Goal: Task Accomplishment & Management: Manage account settings

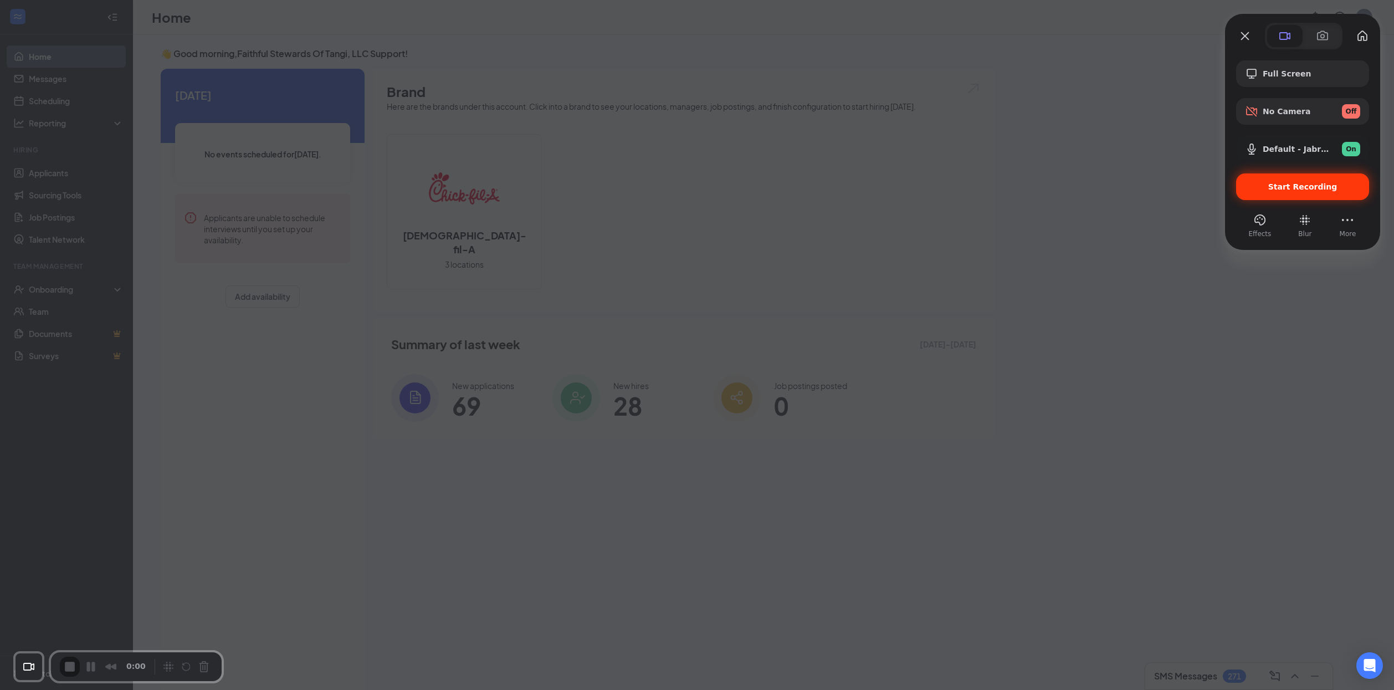
click at [1279, 197] on div "Start Recording" at bounding box center [1302, 186] width 133 height 27
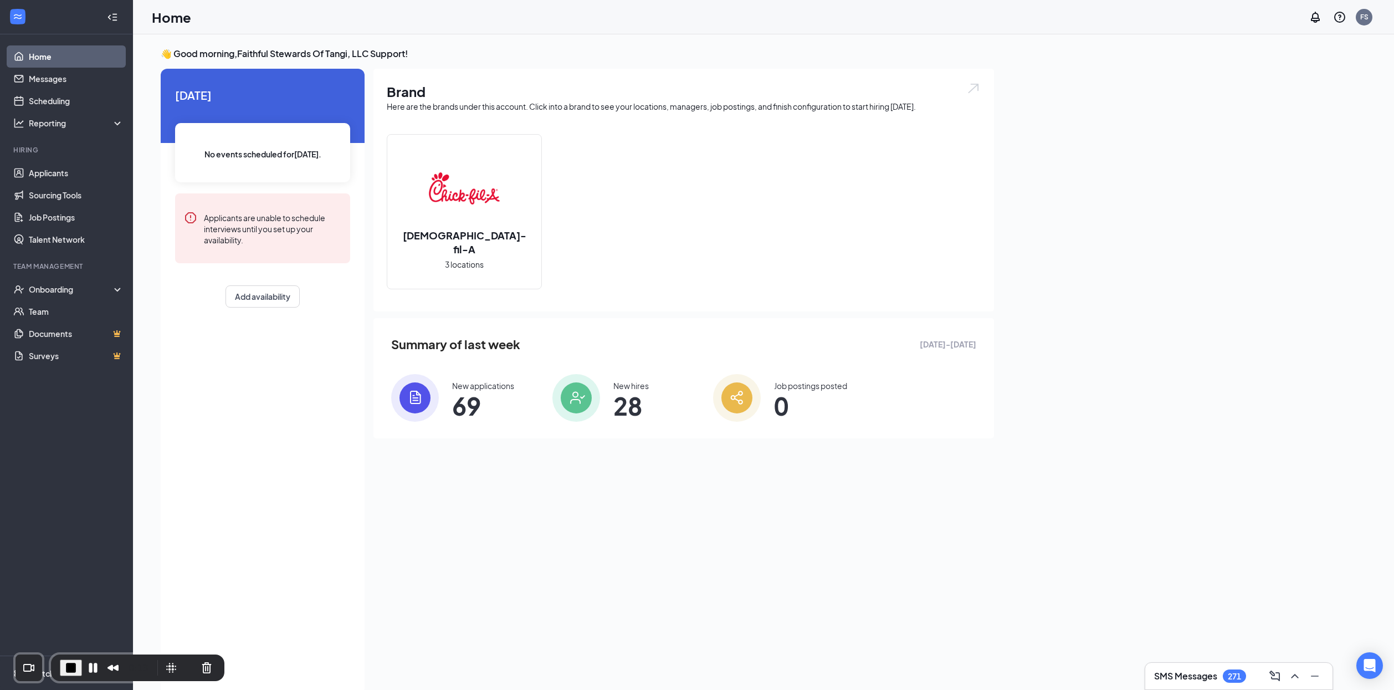
click at [283, 402] on div "Today No events scheduled for today . Applicants are unable to schedule intervi…" at bounding box center [263, 382] width 204 height 626
click at [63, 171] on link "Applicants" at bounding box center [76, 173] width 95 height 22
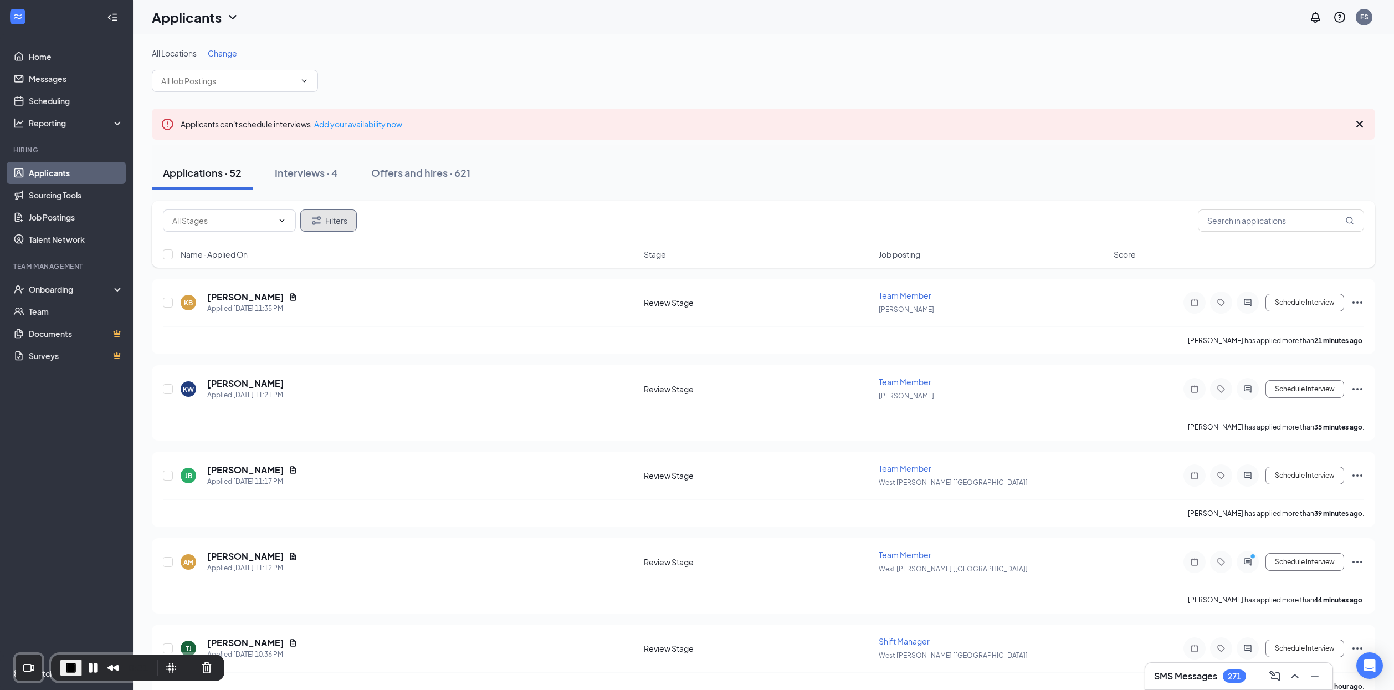
click at [349, 225] on button "Filters" at bounding box center [328, 220] width 57 height 22
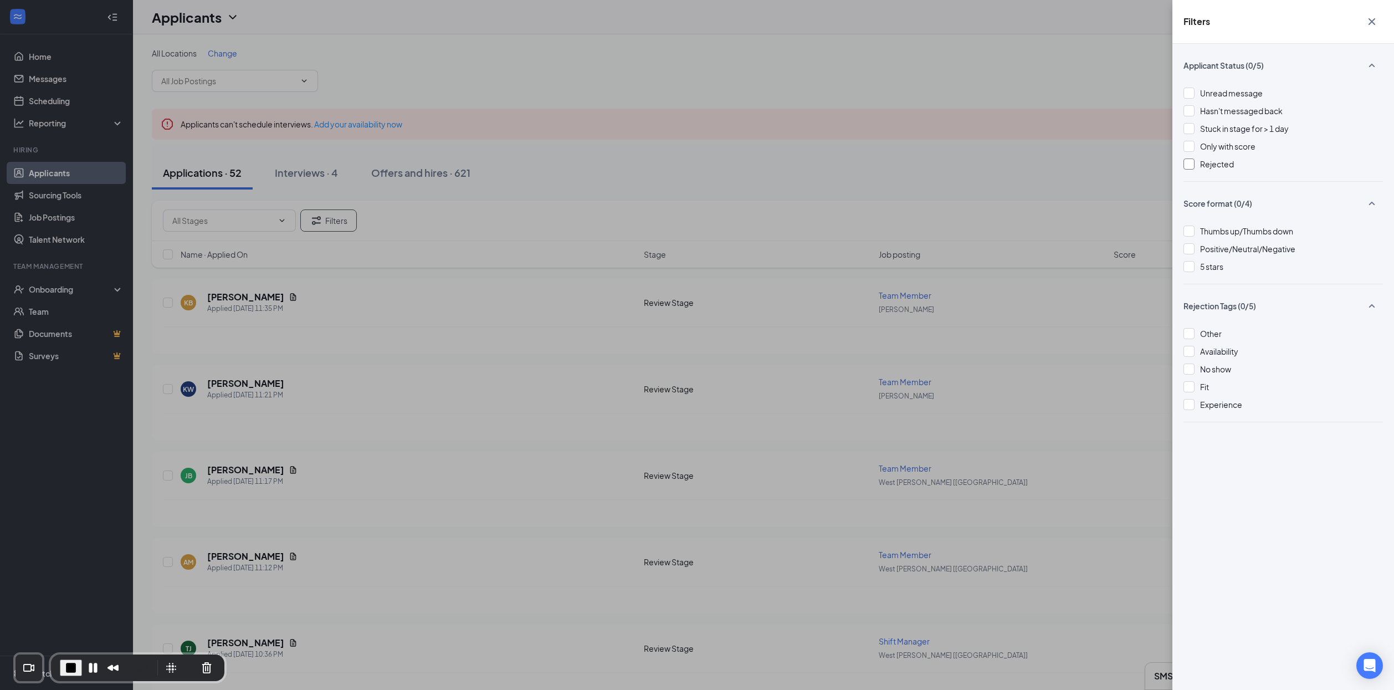
click at [1223, 165] on span "Rejected" at bounding box center [1217, 164] width 34 height 10
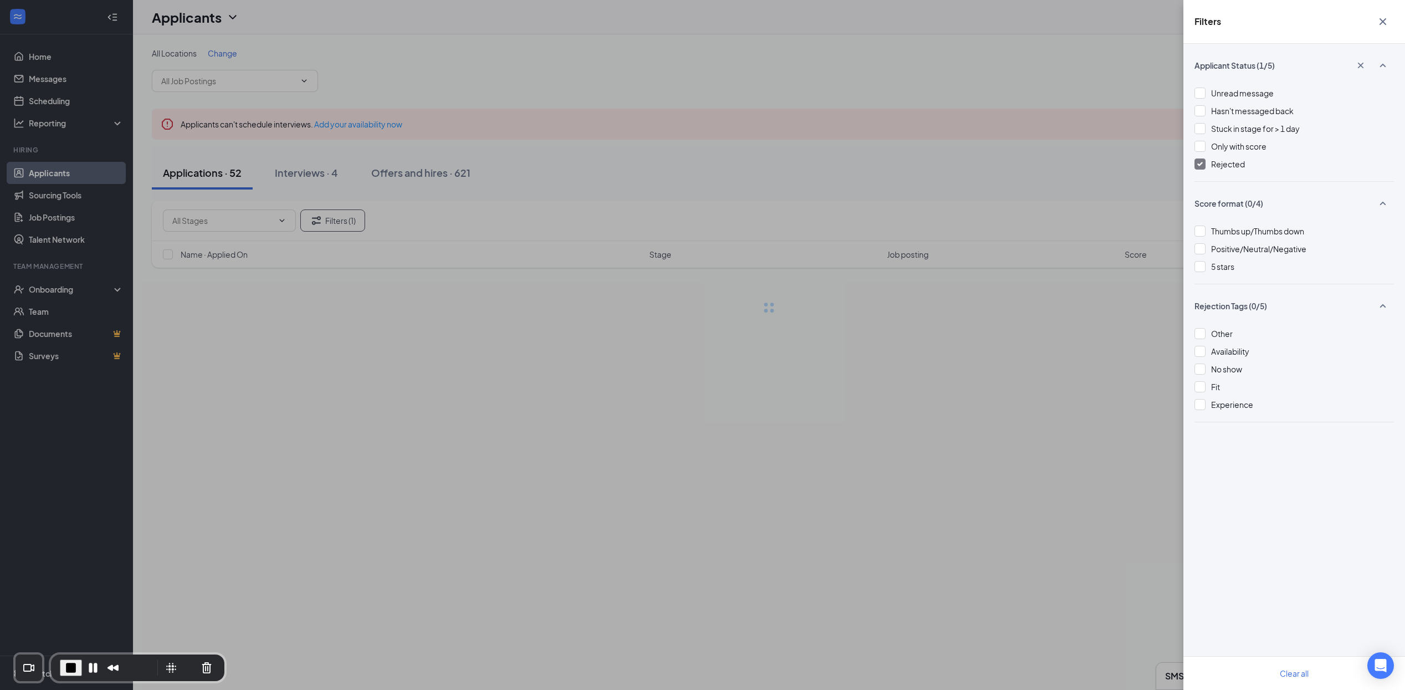
click at [573, 210] on div "Filters Applicant Status (1/5) Unread message Hasn't messaged back Stuck in sta…" at bounding box center [702, 345] width 1405 height 690
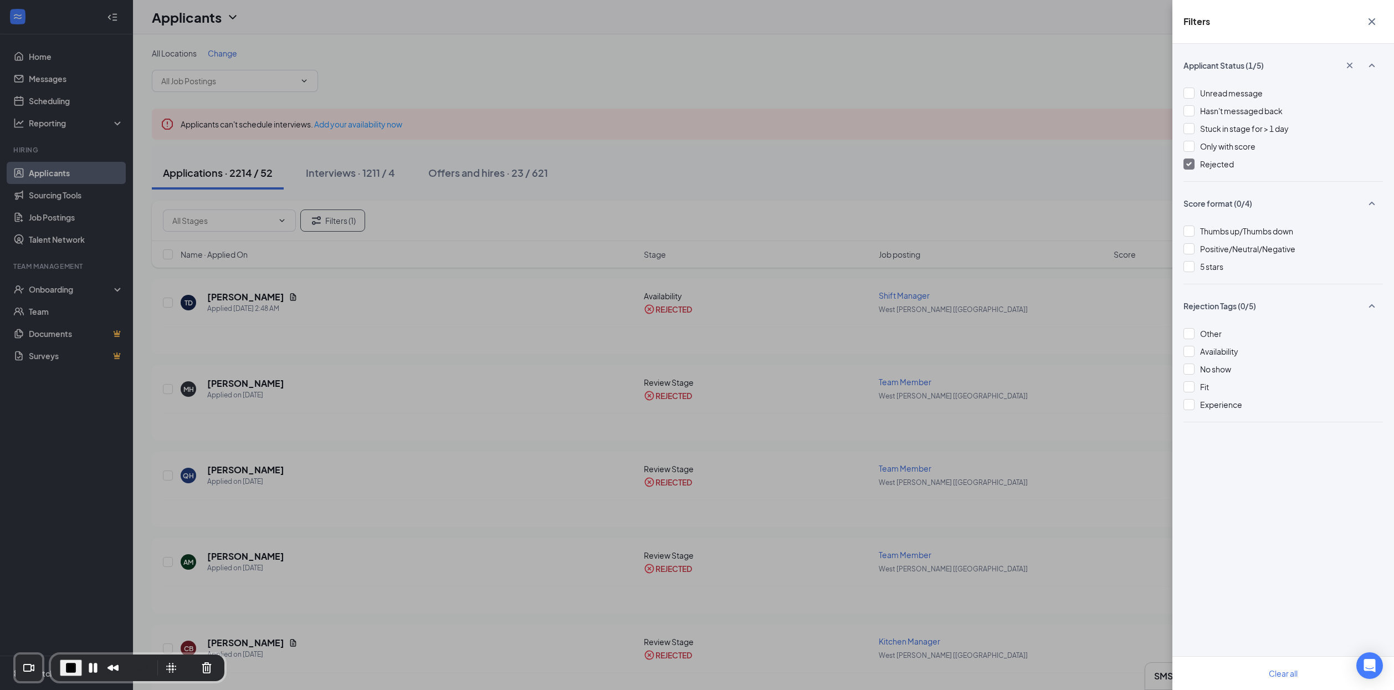
click at [889, 193] on div "Filters Applicant Status (1/5) Unread message Hasn't messaged back Stuck in sta…" at bounding box center [697, 345] width 1394 height 690
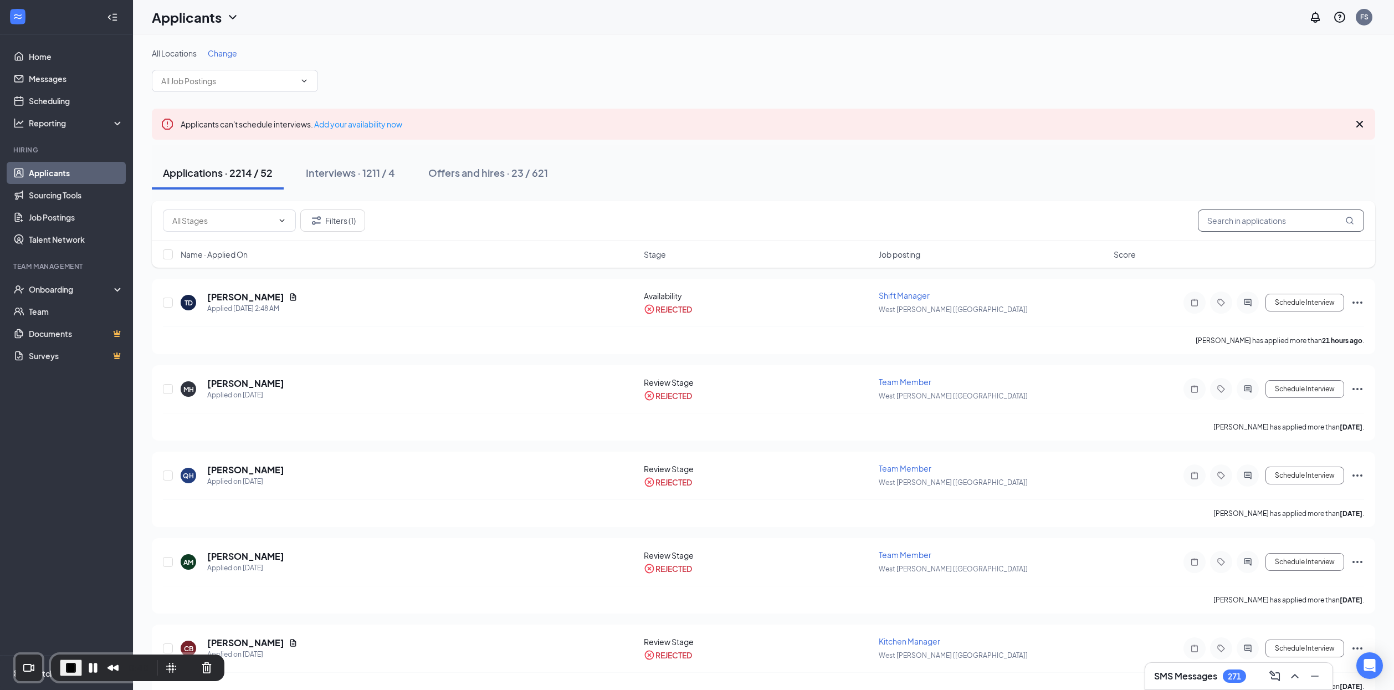
click at [1275, 218] on input "text" at bounding box center [1281, 220] width 166 height 22
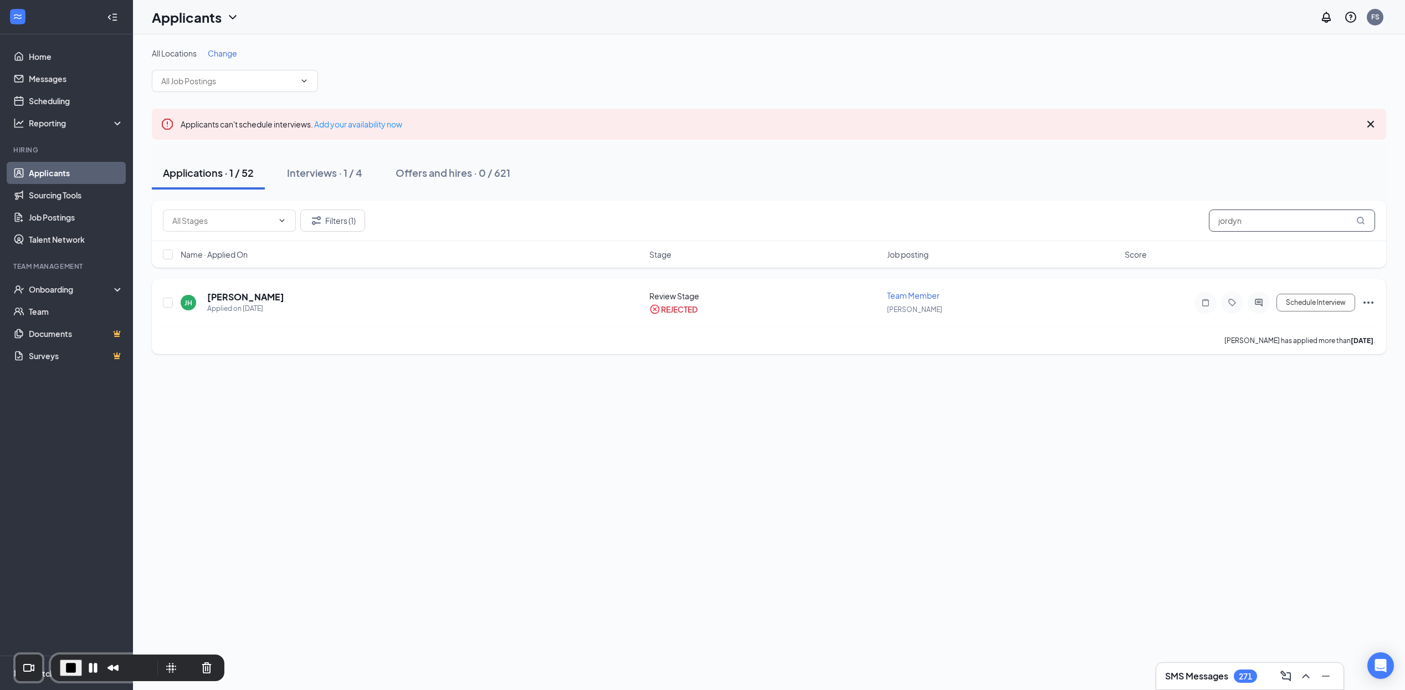
type input "jordyn"
click at [1315, 304] on icon "Ellipses" at bounding box center [1369, 302] width 10 height 2
click at [1303, 437] on p "Move to another position" at bounding box center [1318, 433] width 95 height 11
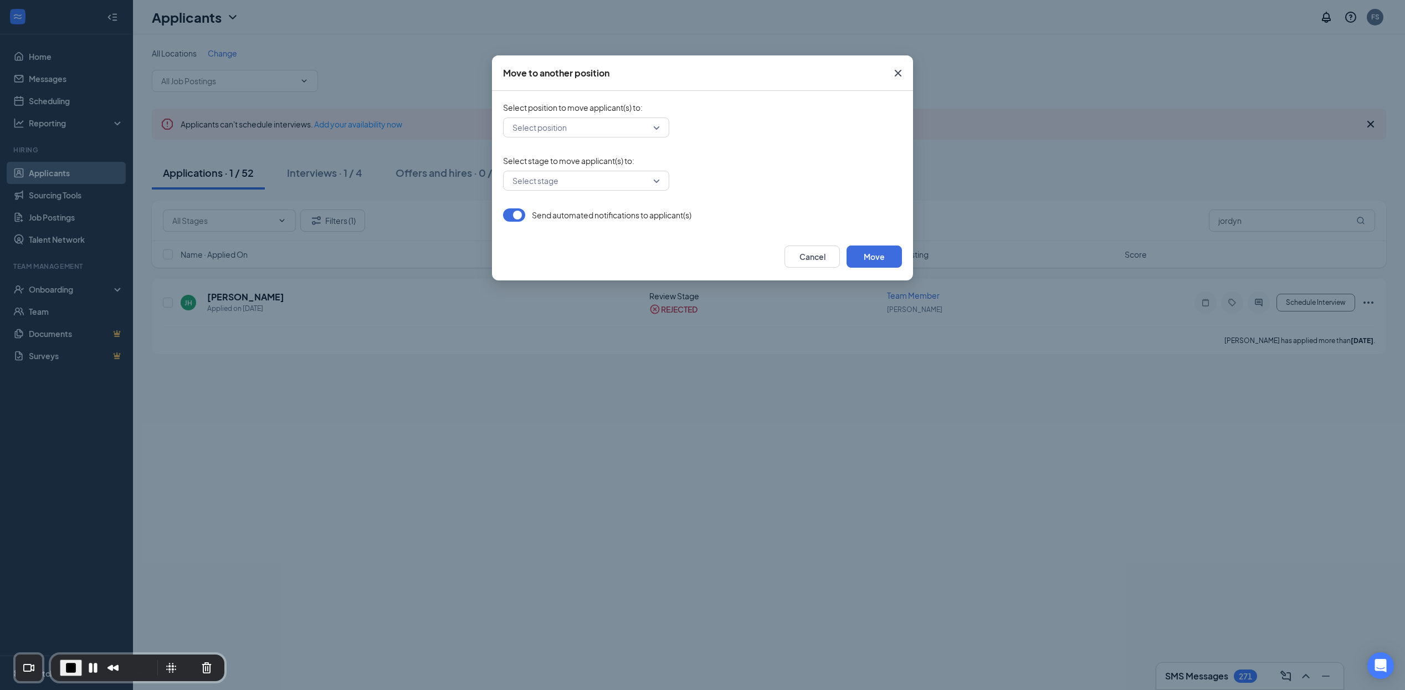
click at [581, 131] on input "search" at bounding box center [582, 127] width 145 height 19
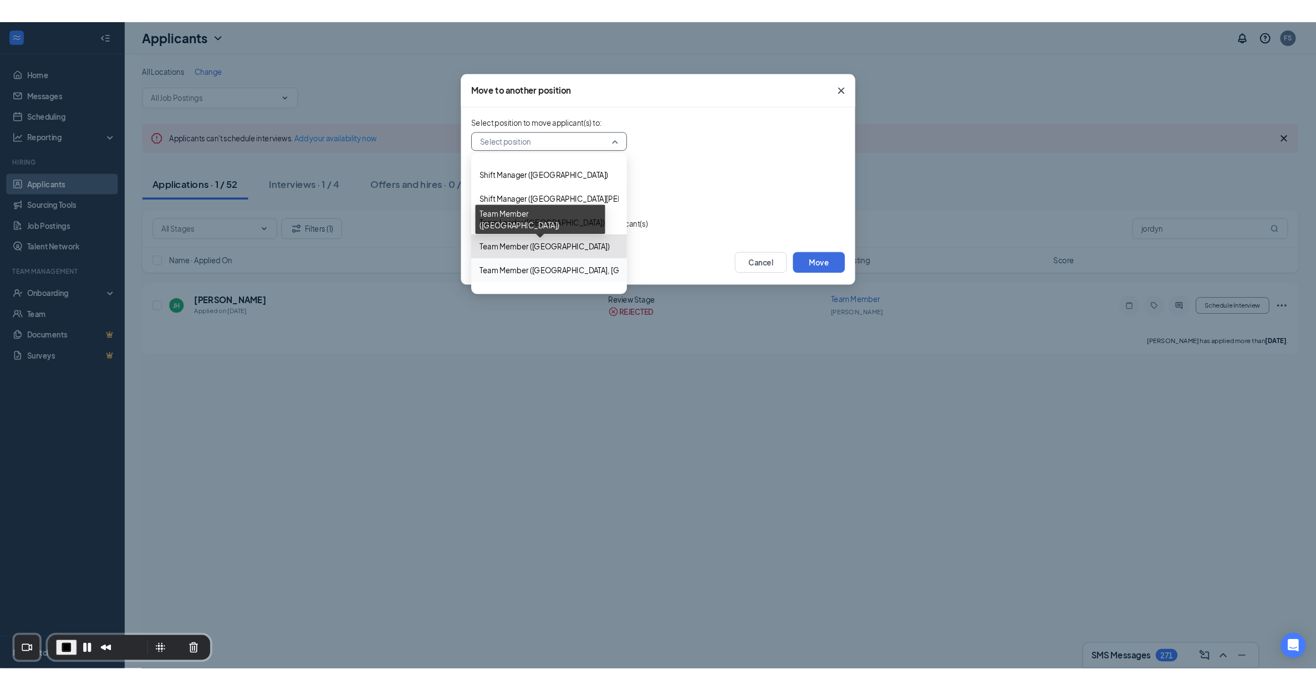
scroll to position [31, 0]
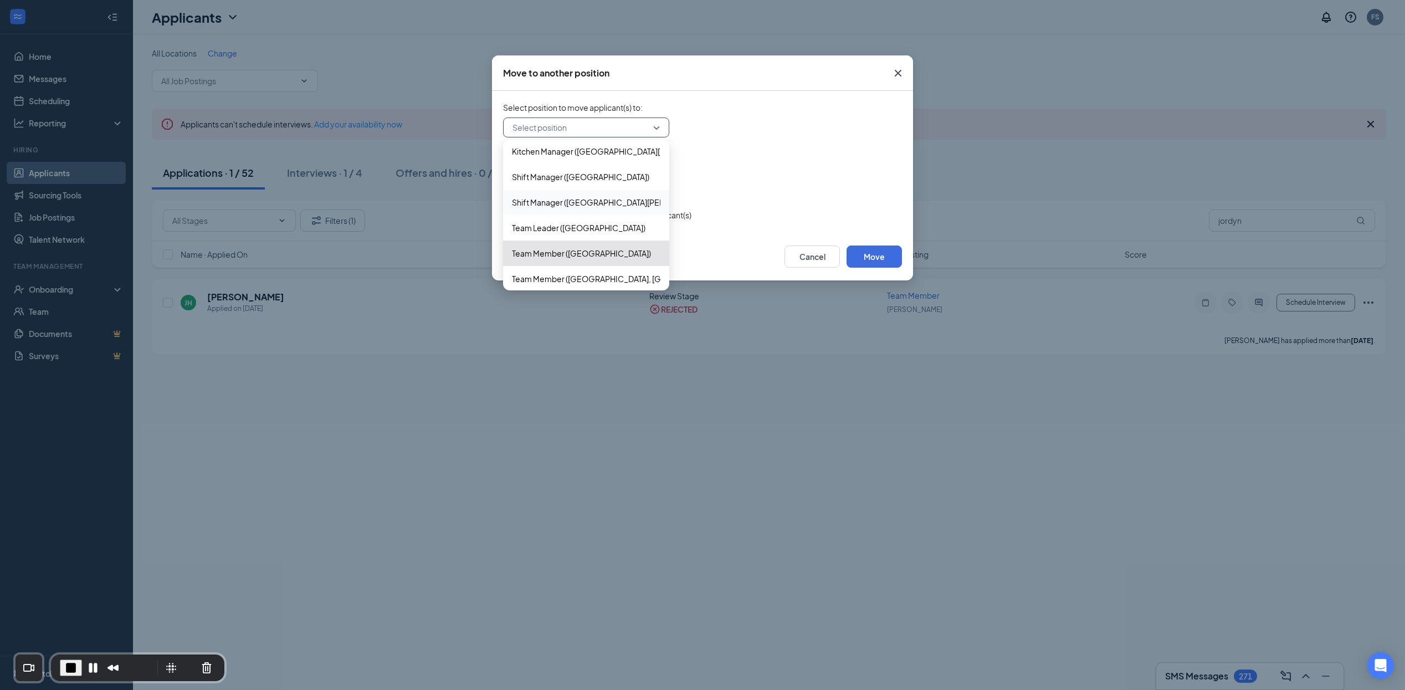
click at [812, 152] on form "Select position to move applicant(s) to : Select position 342169 350797 342170 …" at bounding box center [702, 162] width 399 height 120
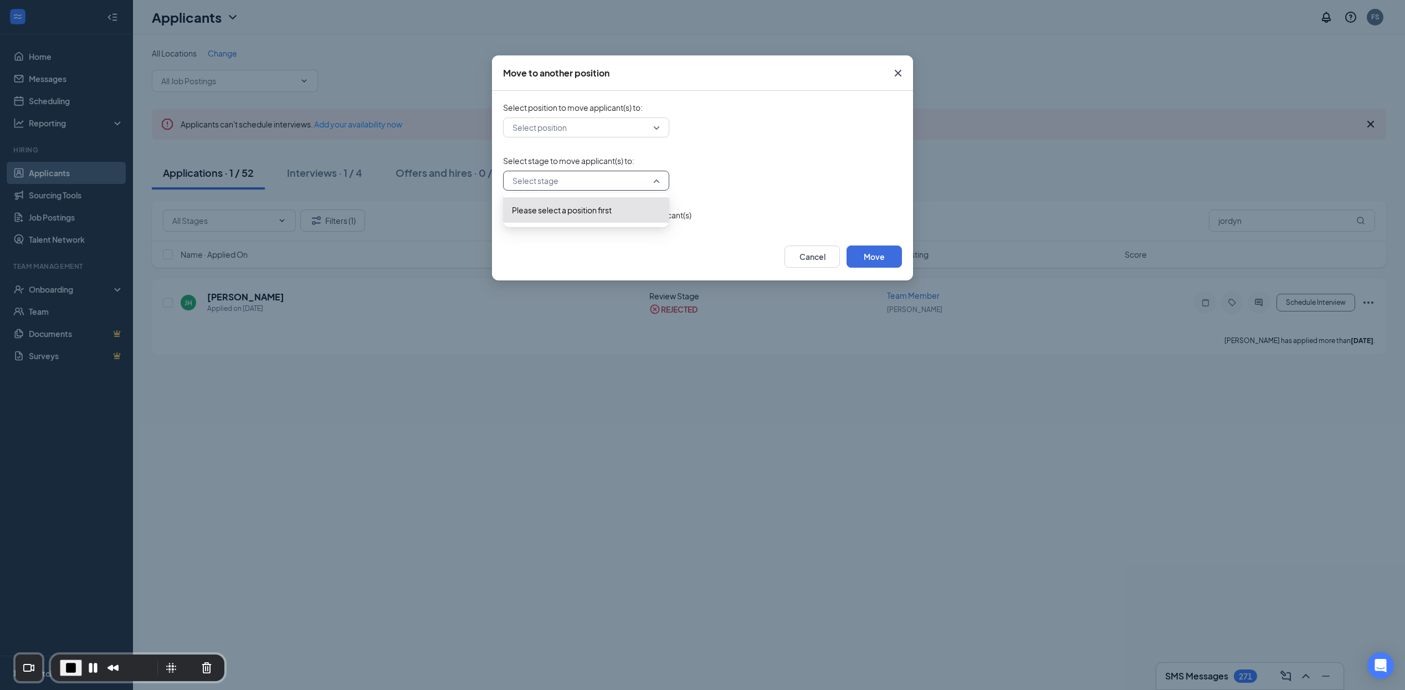
click at [603, 185] on input "search" at bounding box center [582, 180] width 145 height 19
click at [786, 166] on div "Select stage to move applicant(s) to : Select stage -1 Please select a position…" at bounding box center [702, 172] width 399 height 35
click at [808, 261] on button "Cancel" at bounding box center [812, 257] width 55 height 22
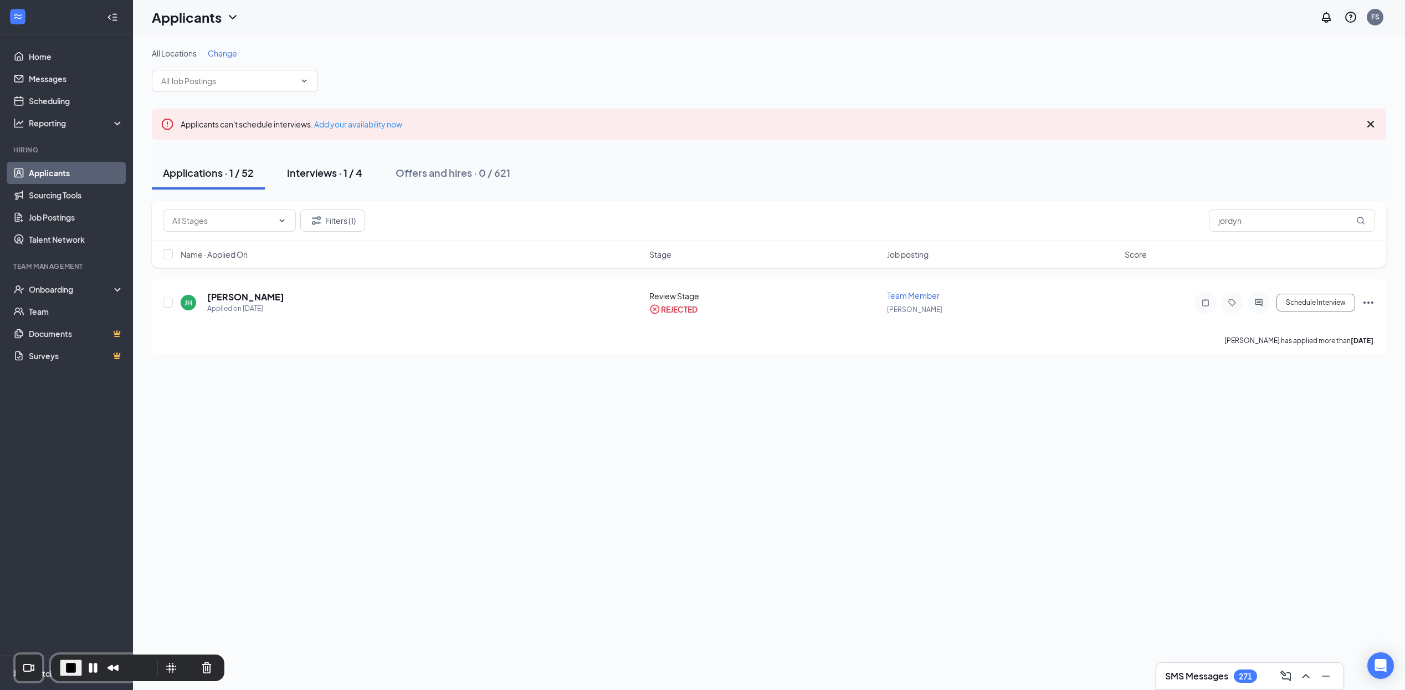
click at [333, 177] on div "Interviews · 1 / 4" at bounding box center [324, 173] width 75 height 14
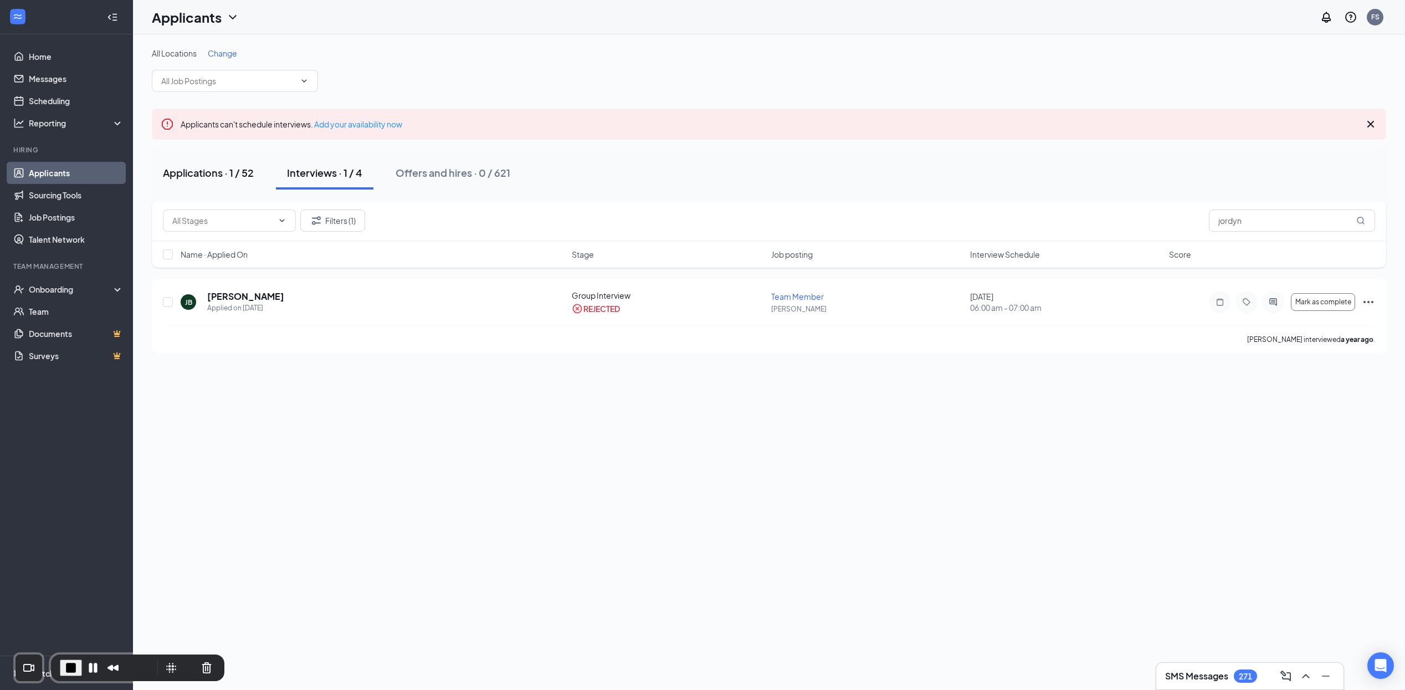
click at [217, 173] on div "Applications · 1 / 52" at bounding box center [208, 173] width 91 height 14
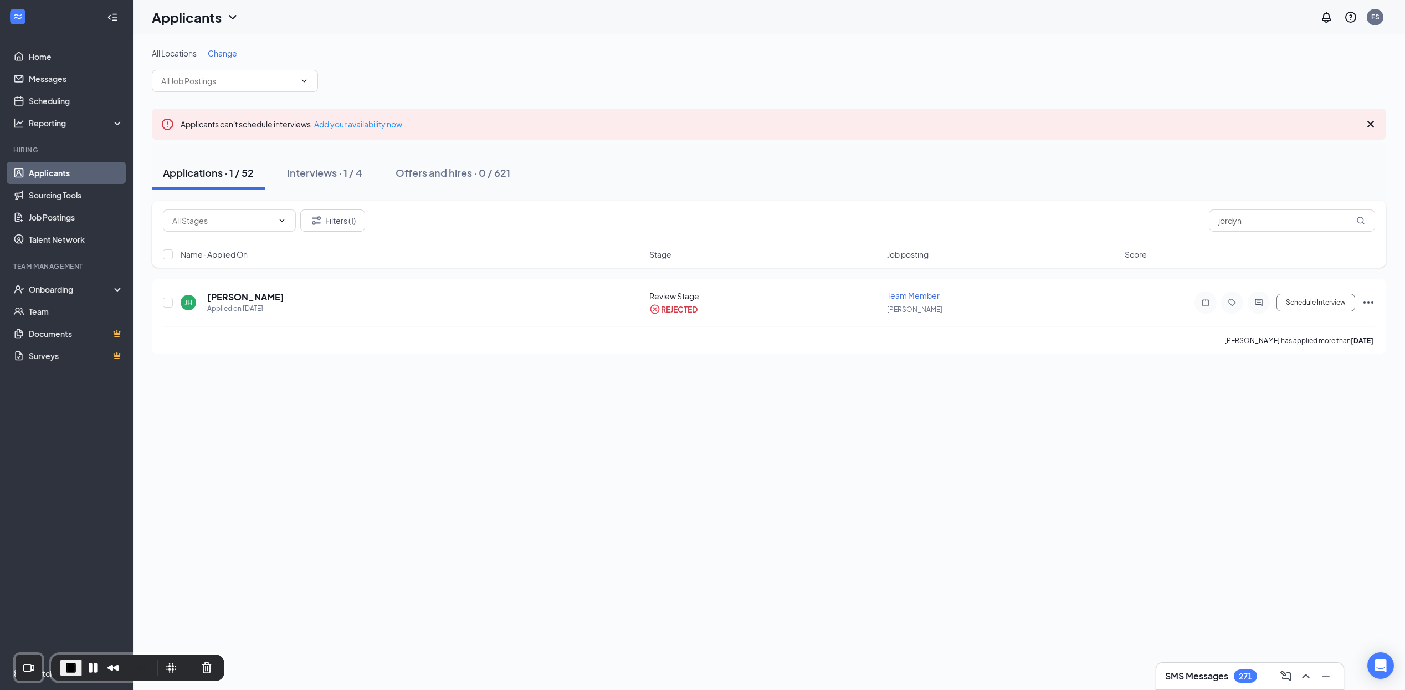
click at [641, 186] on div "Applications · 1 / 52 Interviews · 1 / 4 Offers and hires · 0 / 621" at bounding box center [769, 172] width 1235 height 33
click at [771, 157] on div "Applications · 1 / 52 Interviews · 1 / 4 Offers and hires · 0 / 621" at bounding box center [769, 172] width 1235 height 33
click at [766, 177] on div "Applications · 1 / 52 Interviews · 1 / 4 Offers and hires · 0 / 621" at bounding box center [769, 172] width 1235 height 33
click at [368, 456] on div "All Locations Change Applicants can't schedule interviews. Add your availabilit…" at bounding box center [769, 362] width 1272 height 656
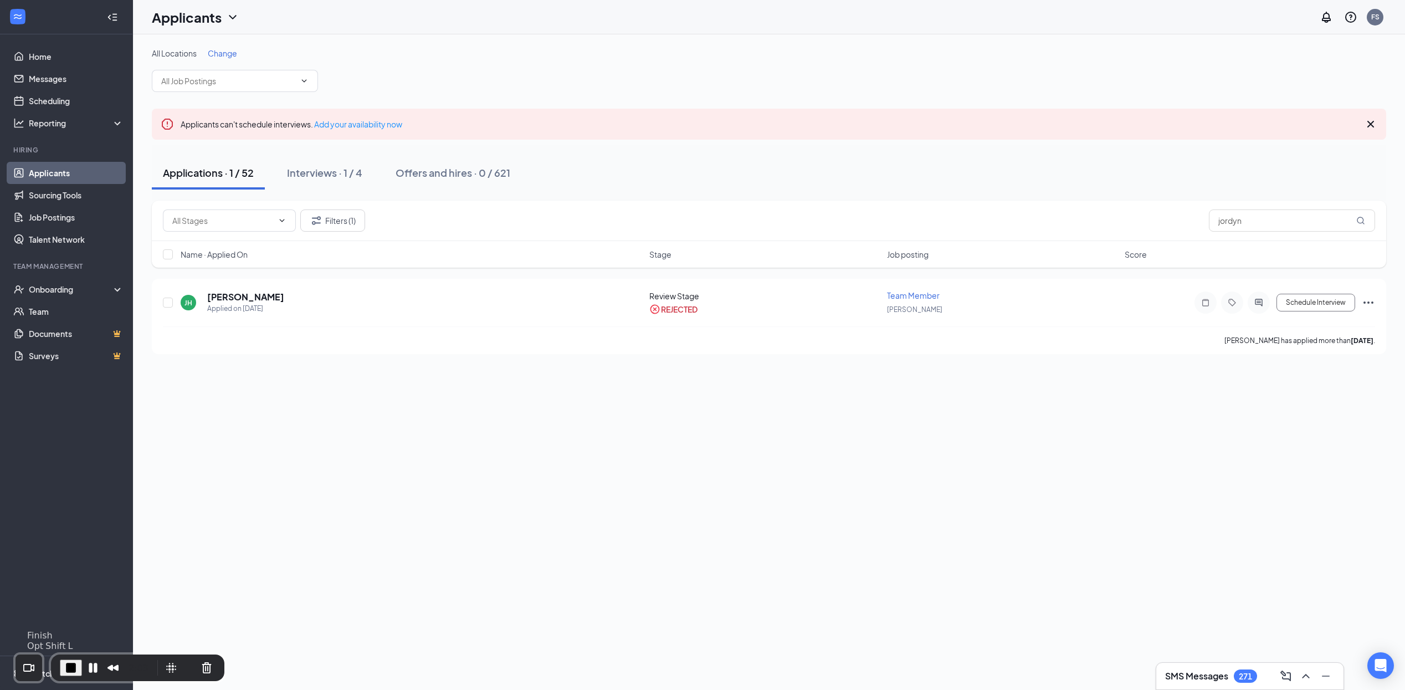
click at [69, 666] on span "End Recording" at bounding box center [70, 667] width 13 height 13
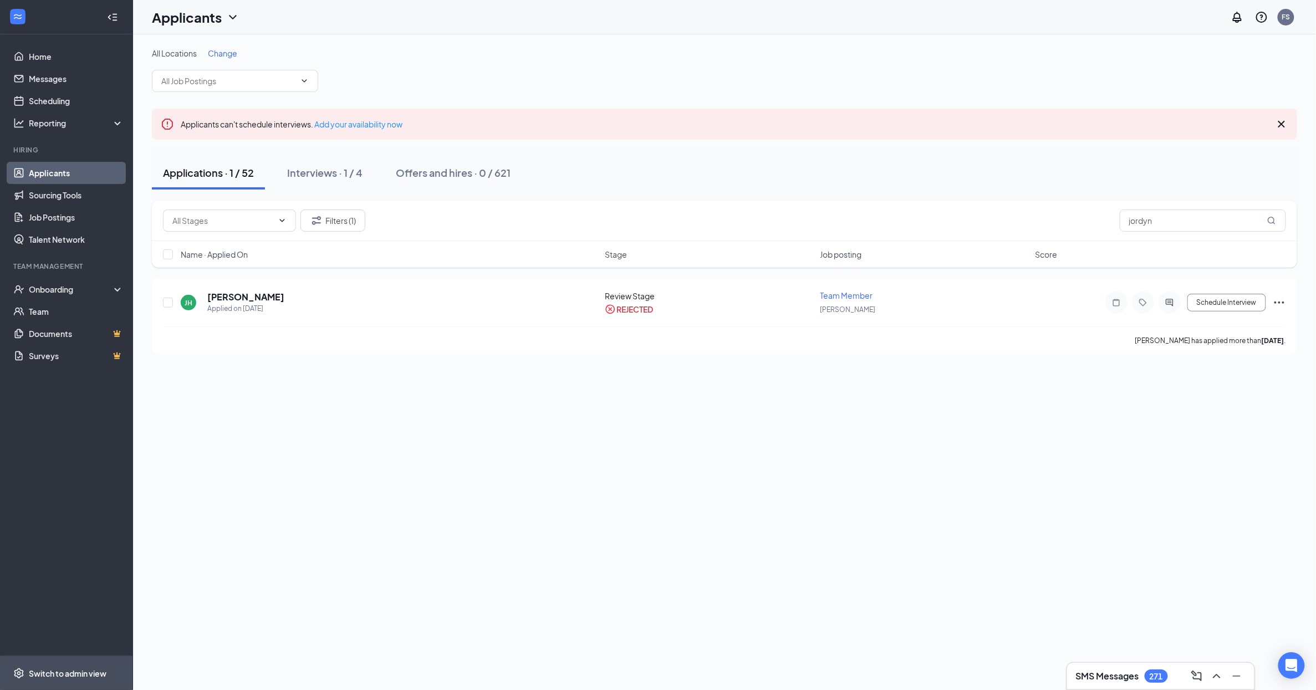
click at [76, 671] on div "Switch to admin view" at bounding box center [68, 673] width 78 height 11
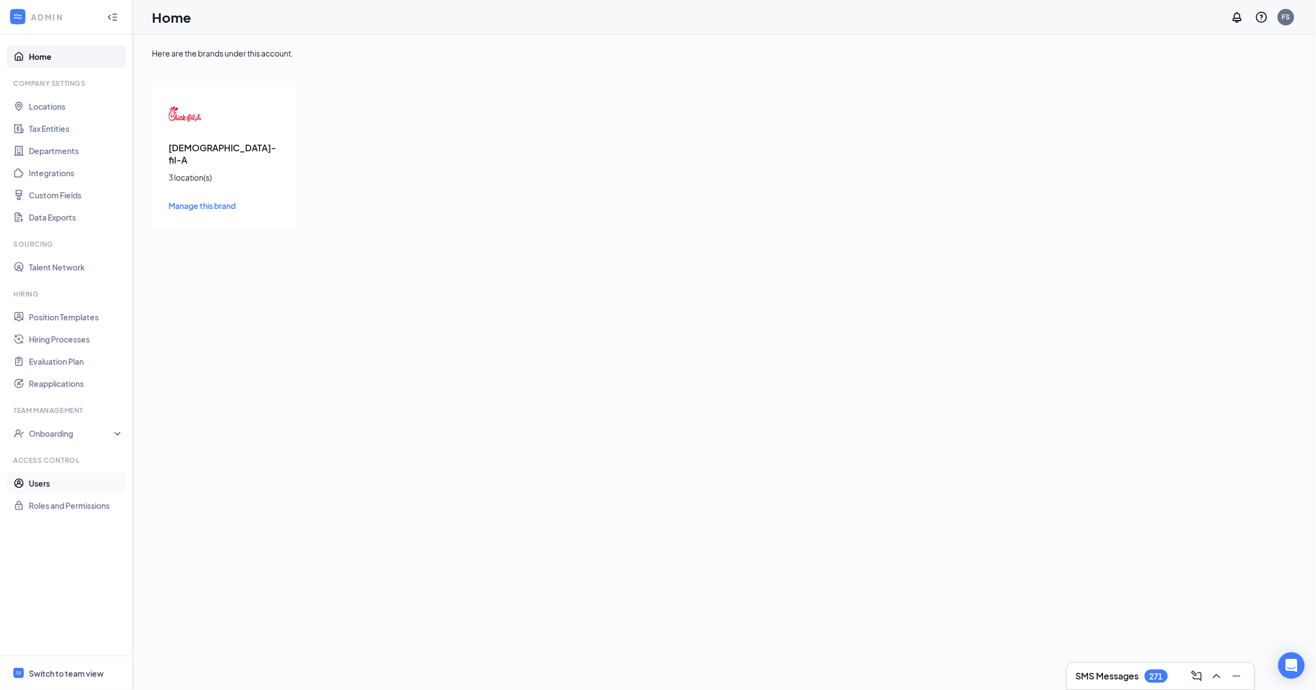
click at [58, 480] on link "Users" at bounding box center [76, 483] width 95 height 22
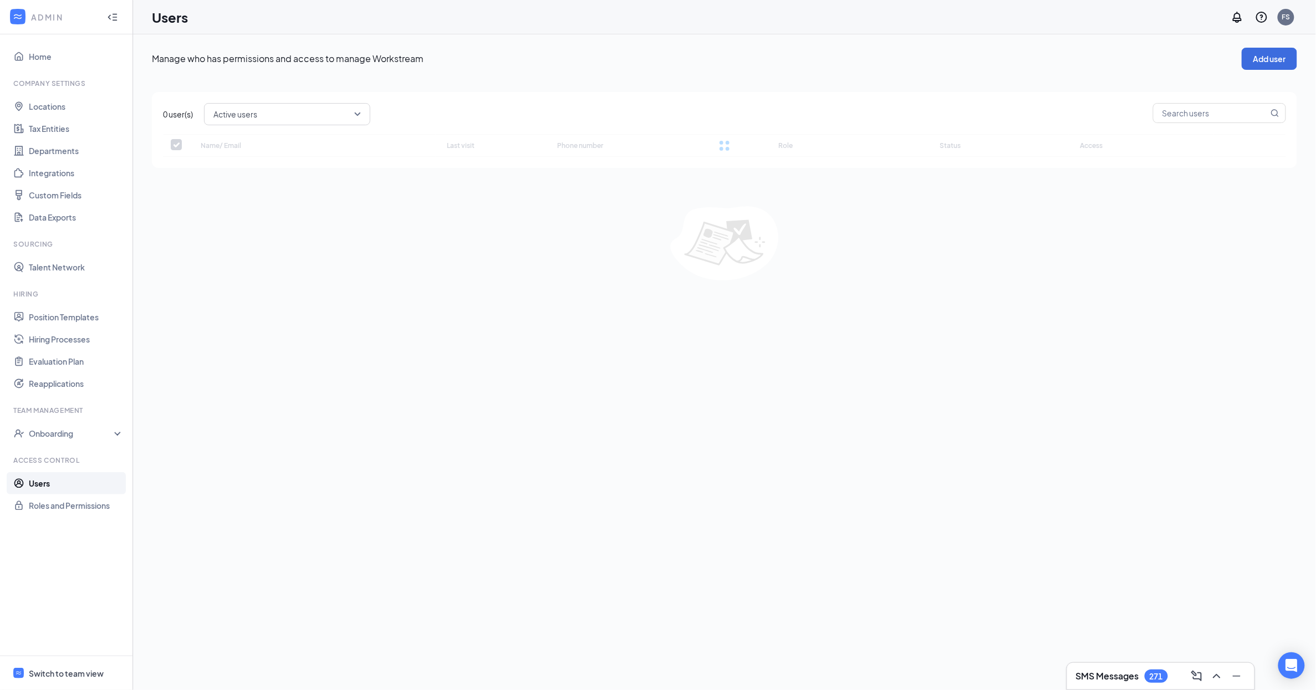
click at [1081, 80] on div "Manage who has permissions and access to manage Workstream Add user 0 user(s) A…" at bounding box center [724, 164] width 1145 height 233
checkbox input "false"
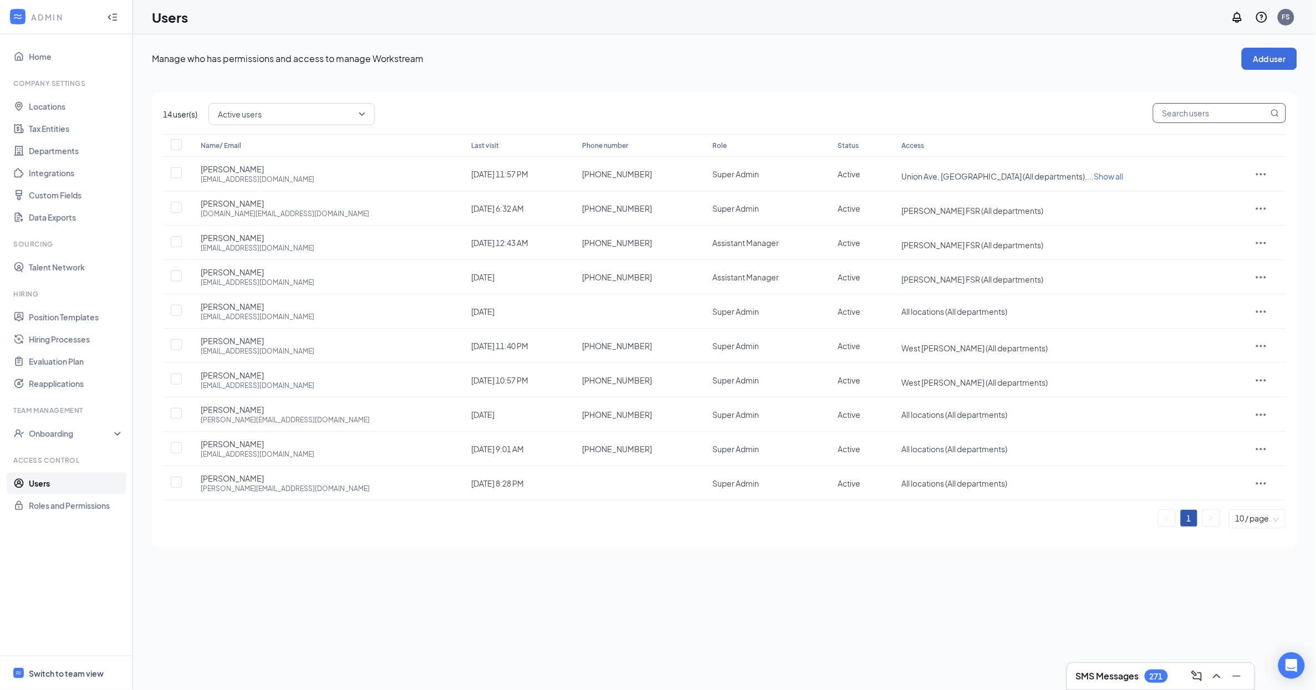
click at [1162, 114] on input "text" at bounding box center [1210, 113] width 115 height 19
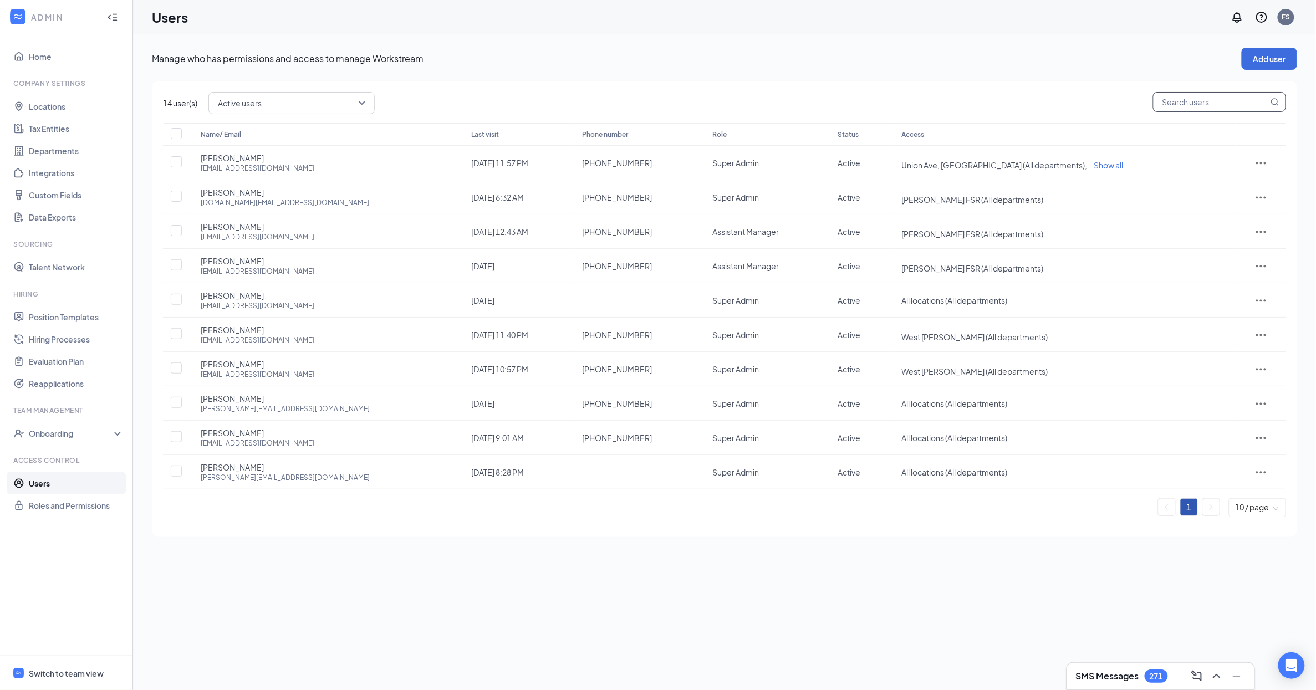
paste input "g.calmer.dighton@gmail.com"
type input "g.calmer.dighton@gmail.com"
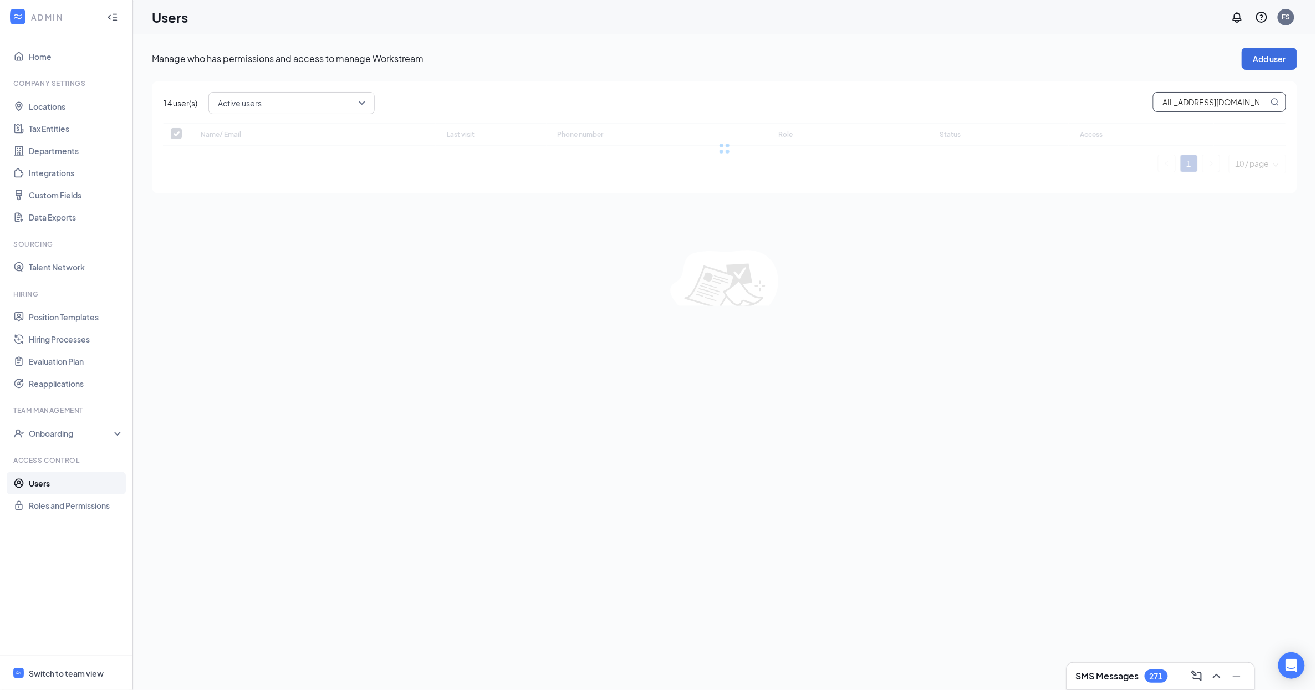
checkbox input "false"
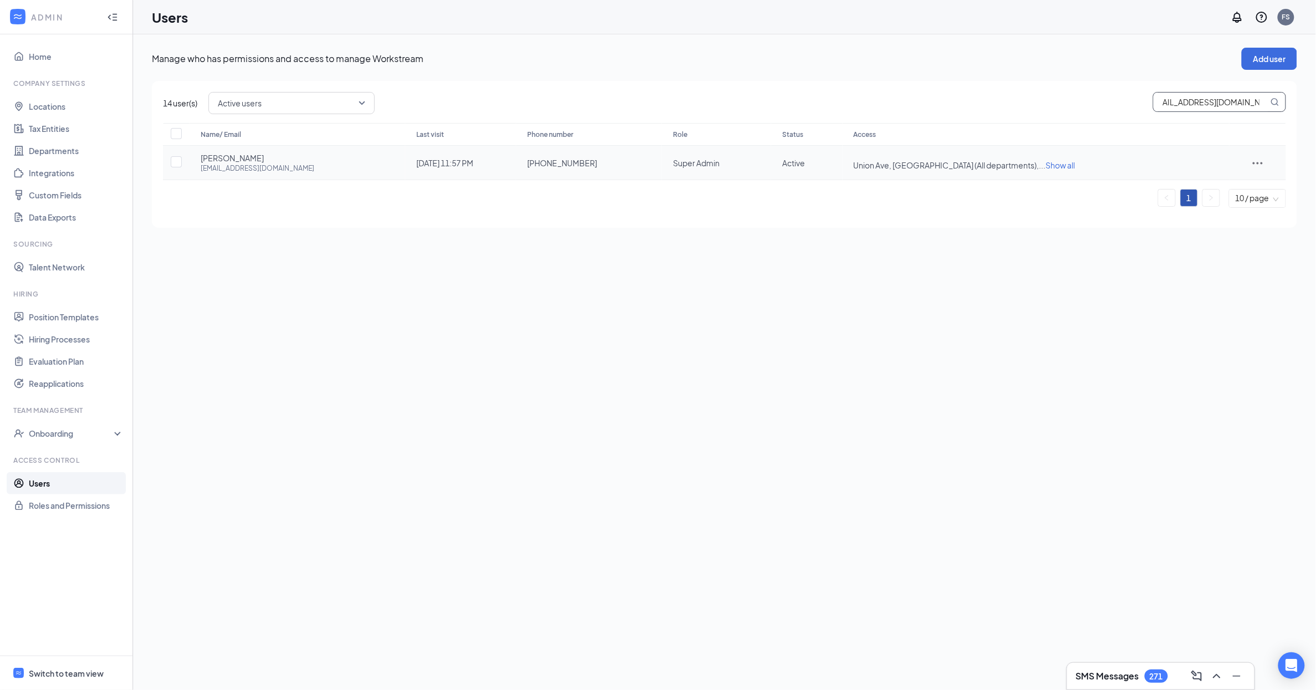
type input "g.calmer.dighton@gmail.com"
